Goal: Navigation & Orientation: Find specific page/section

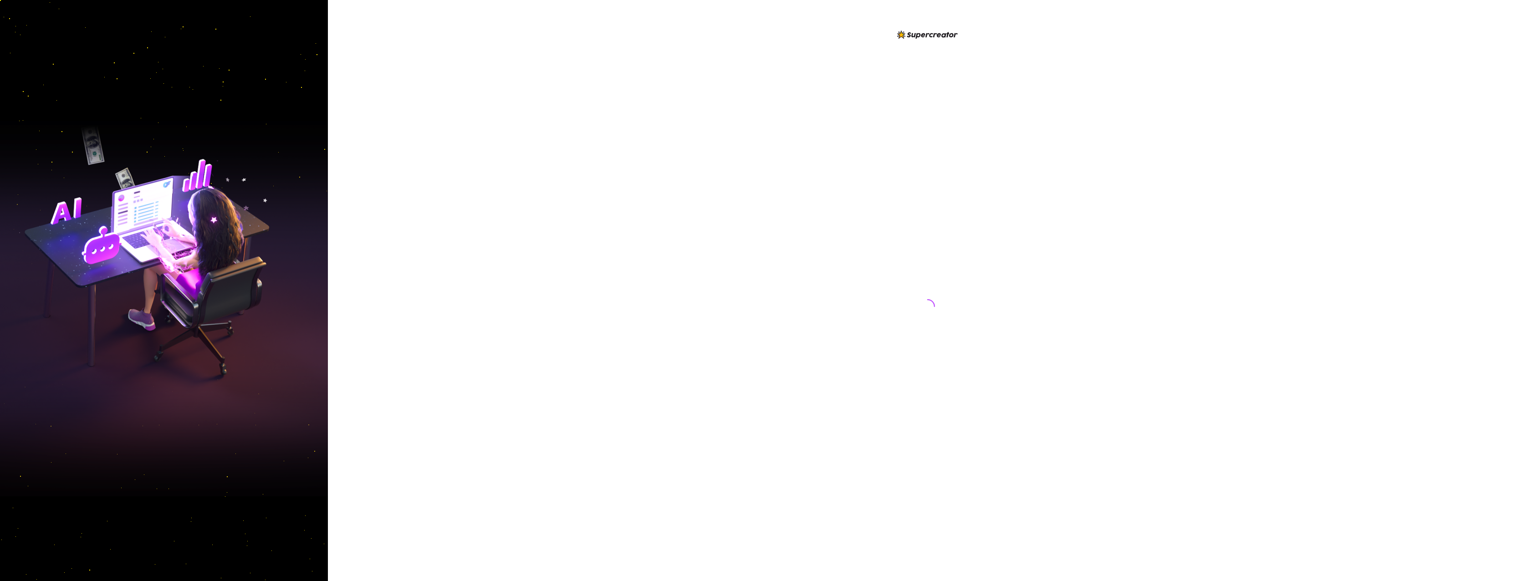
click at [450, 74] on div at bounding box center [927, 290] width 1199 height 581
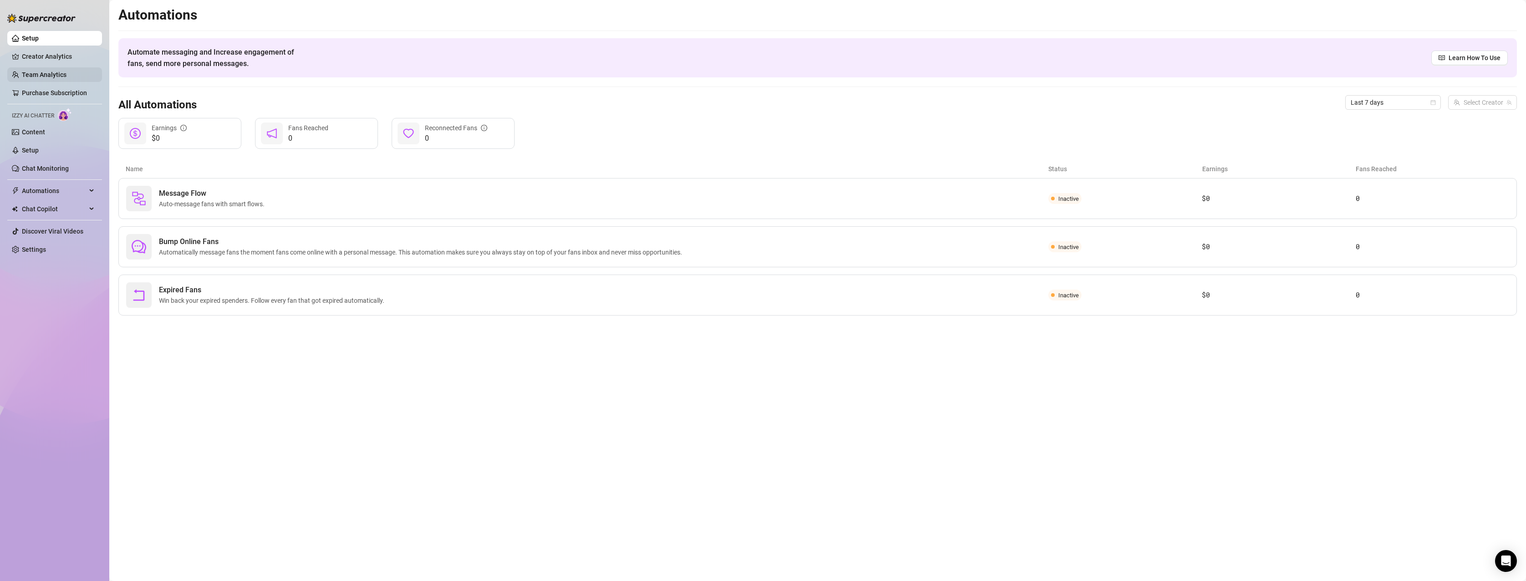
click at [38, 71] on link "Team Analytics" at bounding box center [44, 74] width 45 height 7
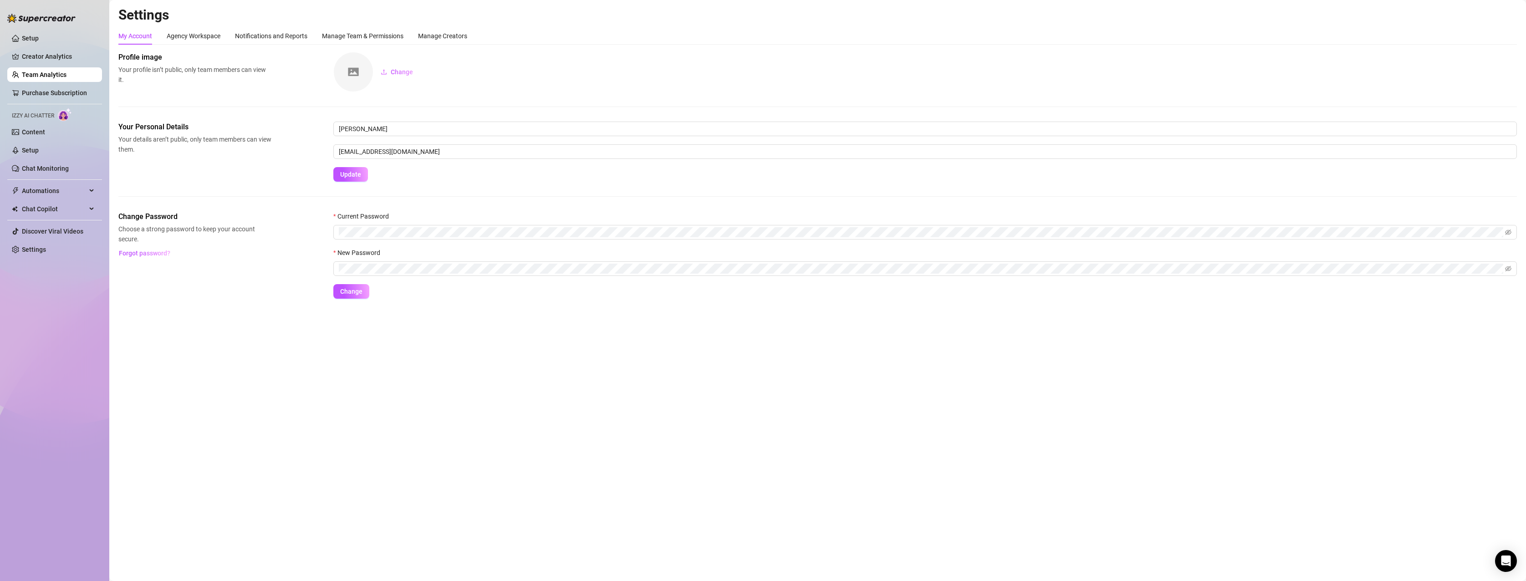
click at [353, 71] on img at bounding box center [353, 71] width 39 height 39
click at [391, 70] on span "Change" at bounding box center [402, 71] width 22 height 7
click at [32, 167] on link "Chat Monitoring" at bounding box center [45, 168] width 47 height 7
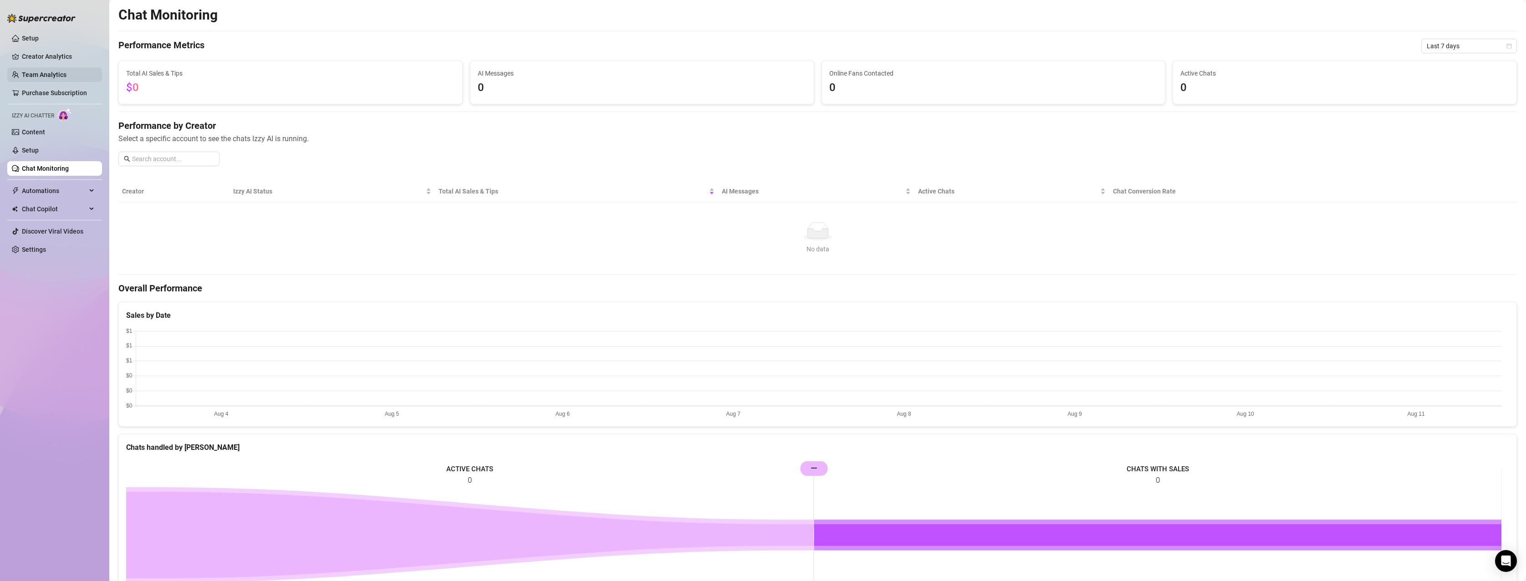
click at [56, 71] on link "Team Analytics" at bounding box center [44, 74] width 45 height 7
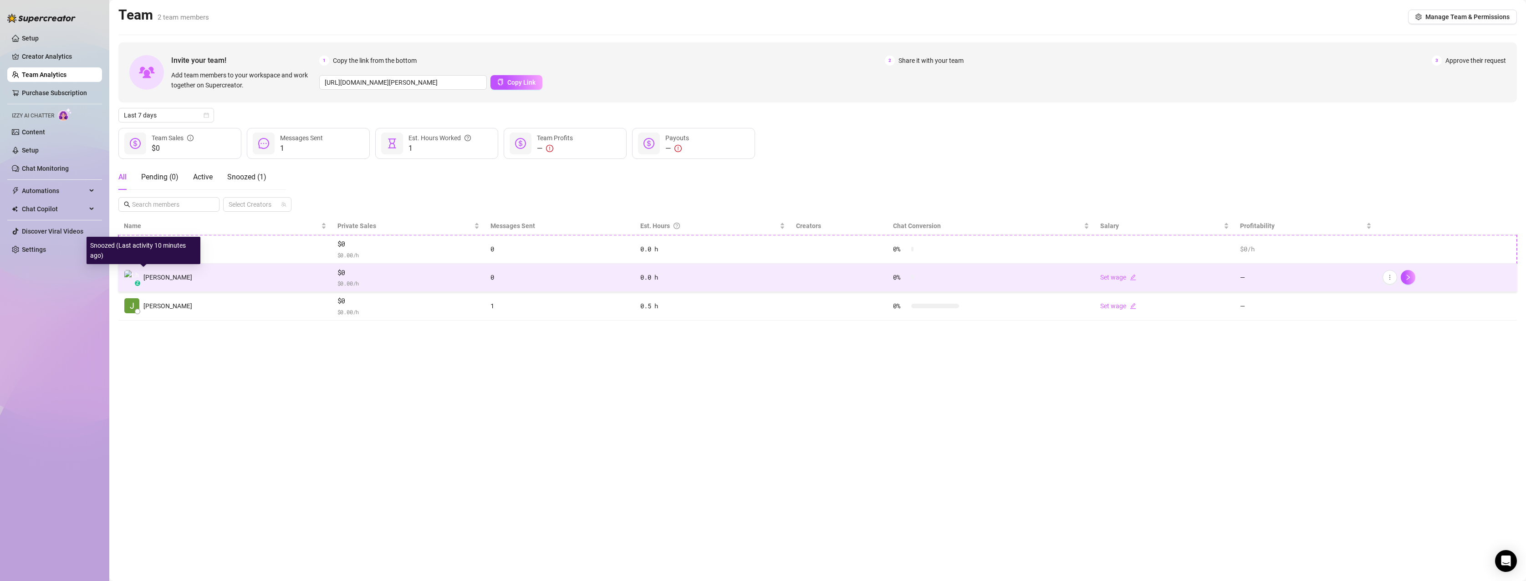
click at [131, 279] on img at bounding box center [131, 277] width 15 height 15
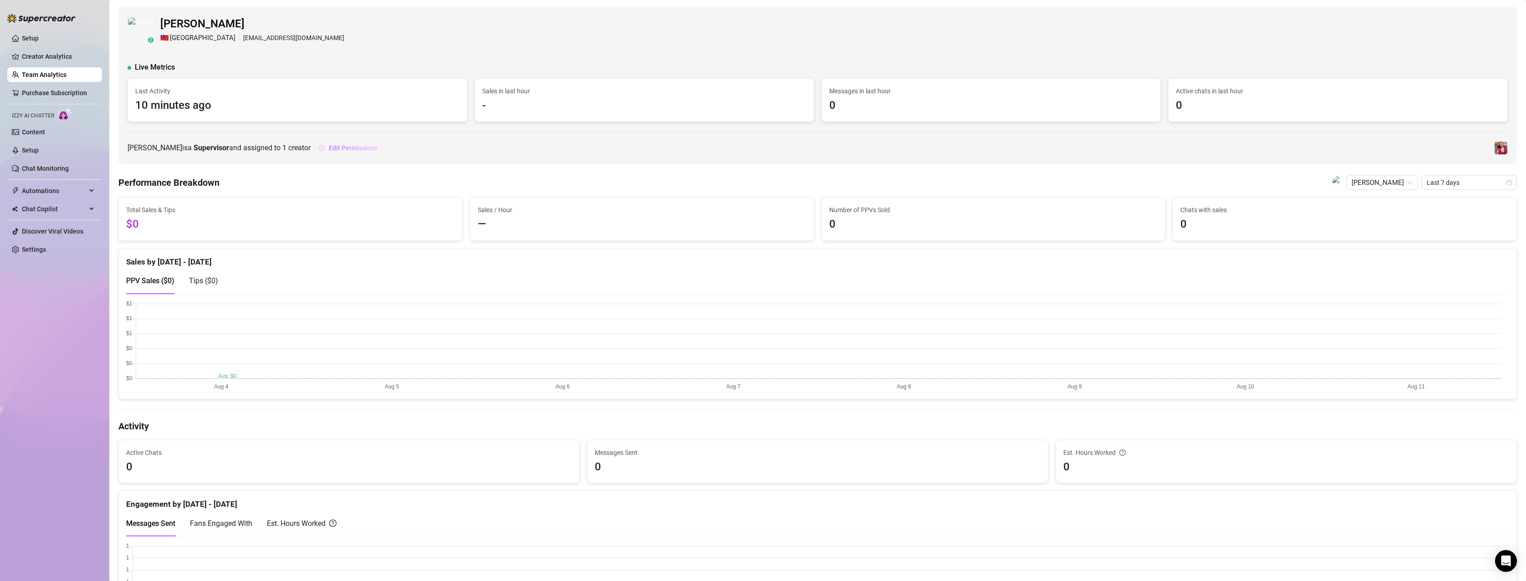
click at [347, 146] on span "Edit Permissions" at bounding box center [353, 147] width 49 height 7
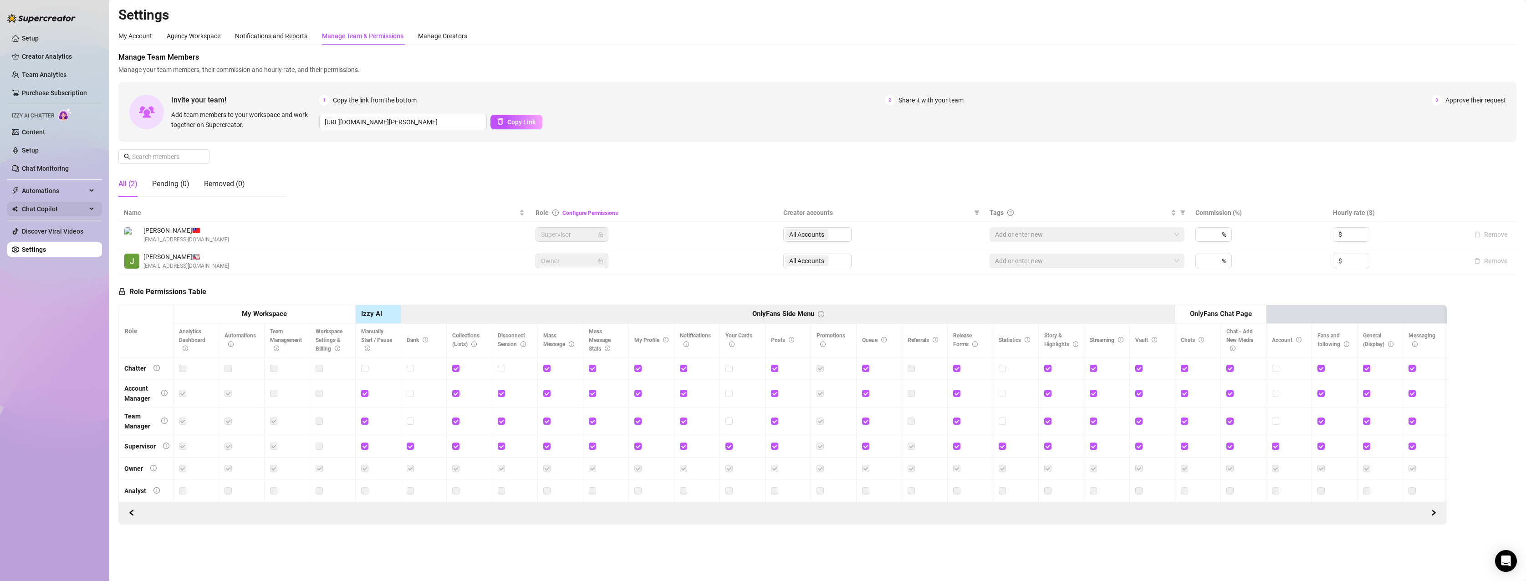
click at [90, 209] on icon at bounding box center [92, 209] width 5 height 0
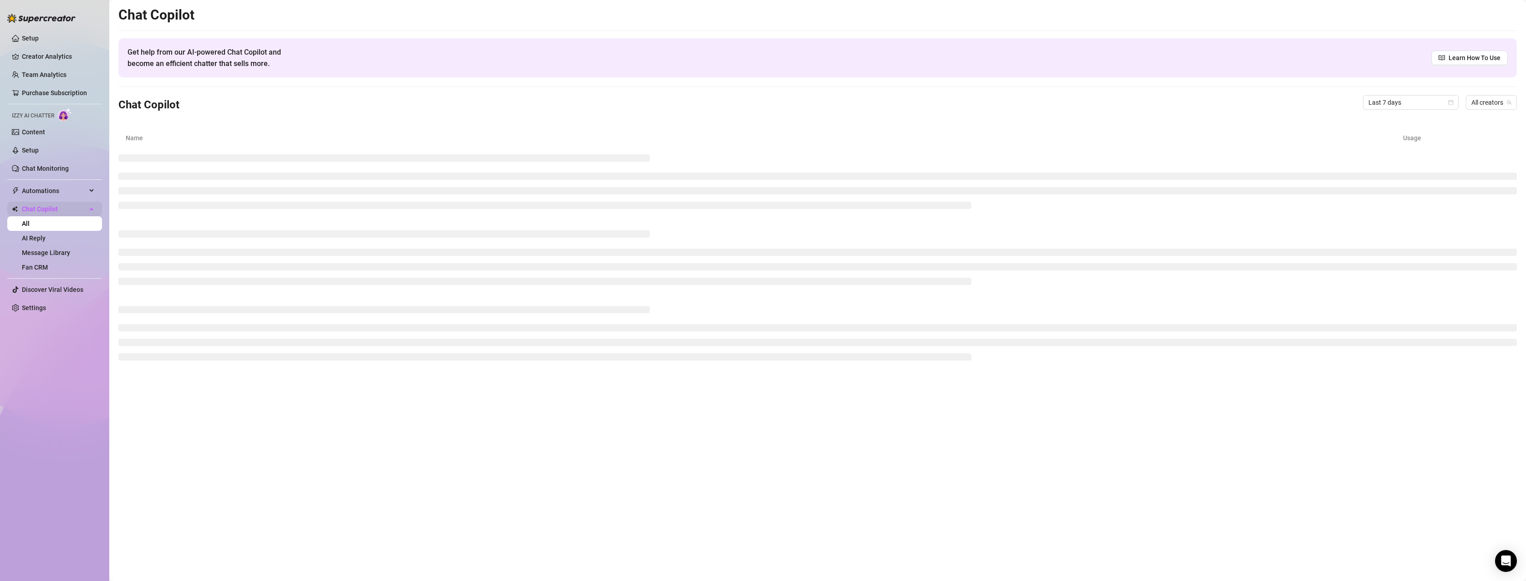
click at [91, 208] on icon at bounding box center [92, 208] width 5 height 0
click at [52, 74] on link "Team Analytics" at bounding box center [44, 74] width 45 height 7
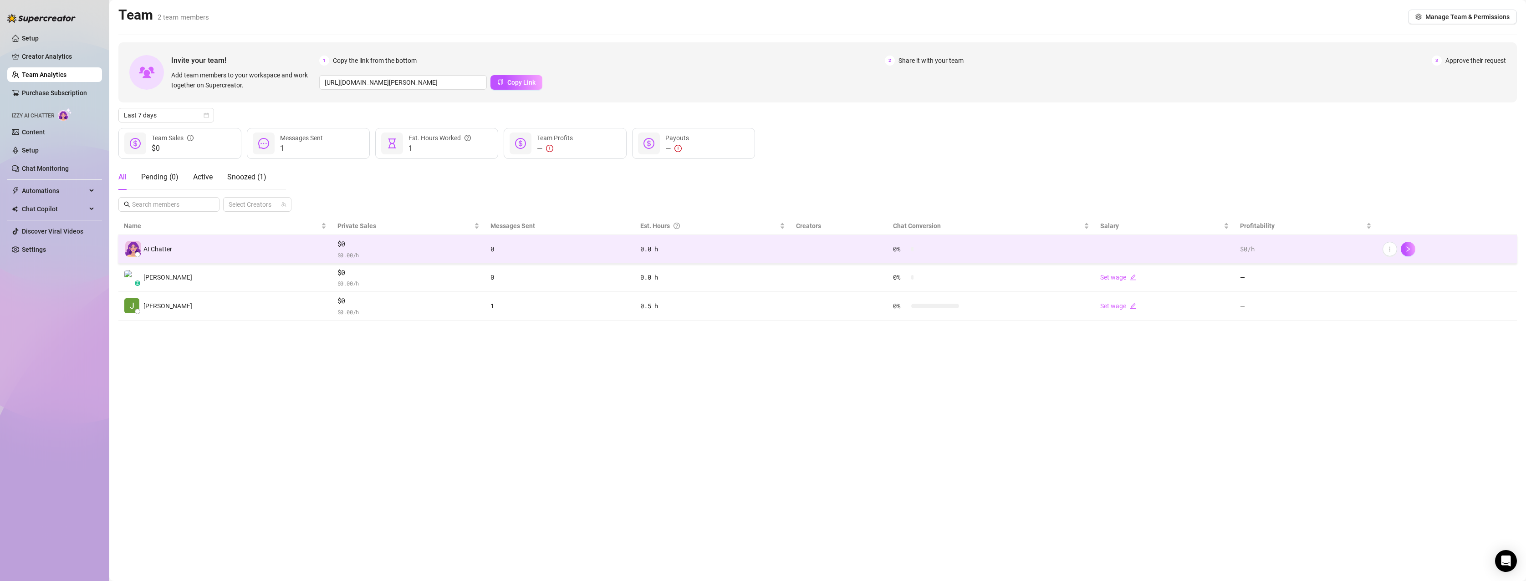
click at [229, 244] on div "AI Chatter" at bounding box center [225, 249] width 203 height 16
